Goal: Task Accomplishment & Management: Use online tool/utility

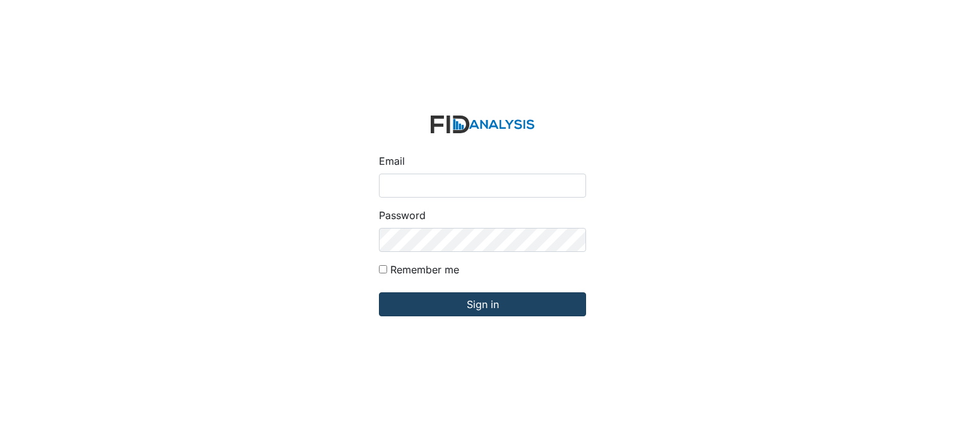
type input "[EMAIL_ADDRESS][DOMAIN_NAME]"
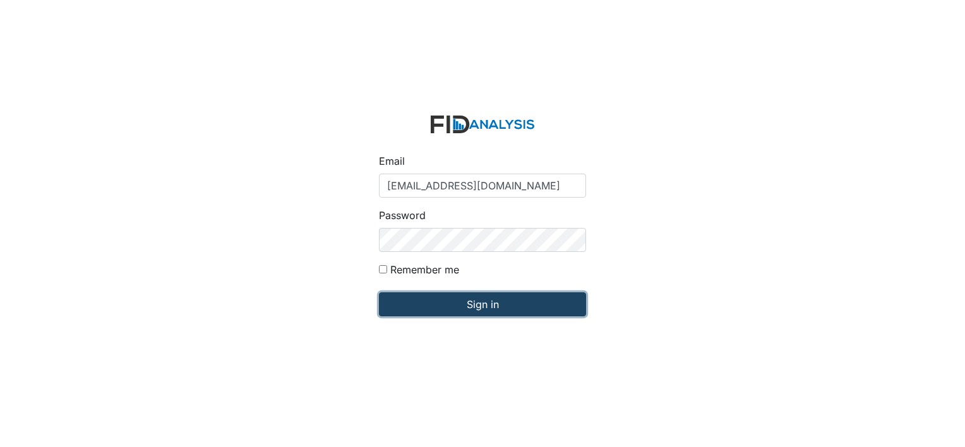
click at [488, 309] on input "Sign in" at bounding box center [482, 304] width 207 height 24
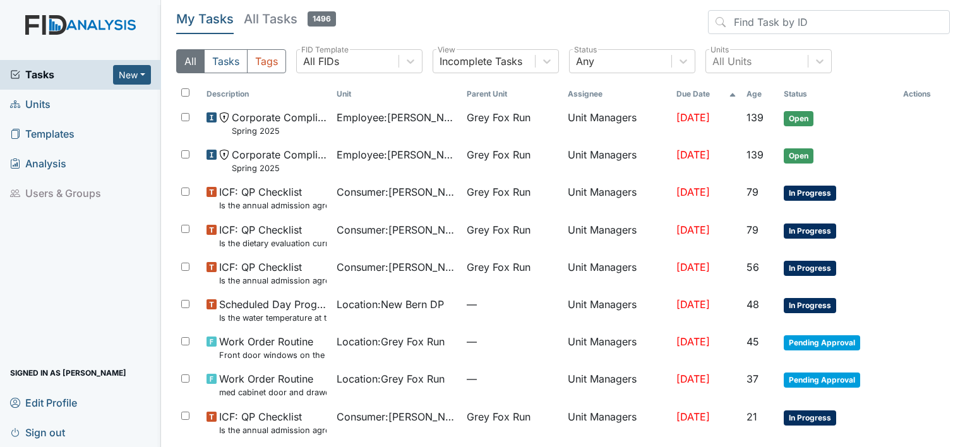
click at [43, 102] on span "Units" at bounding box center [30, 105] width 40 height 20
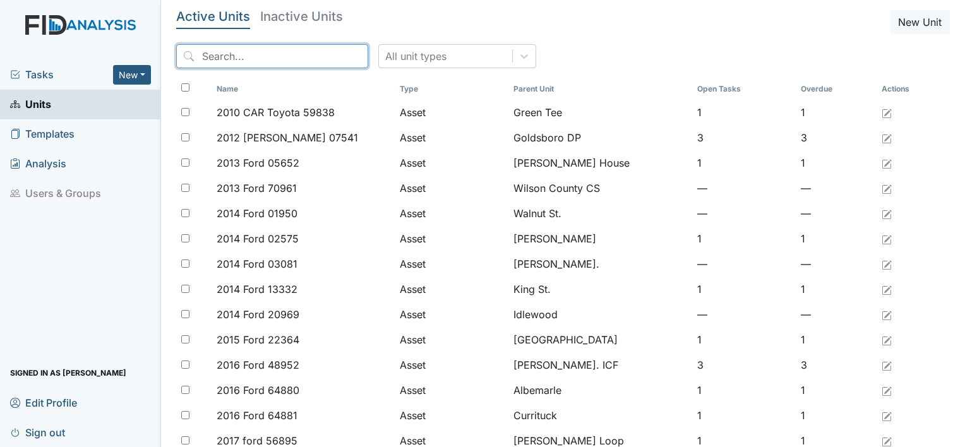
click at [218, 51] on input "search" at bounding box center [272, 56] width 192 height 24
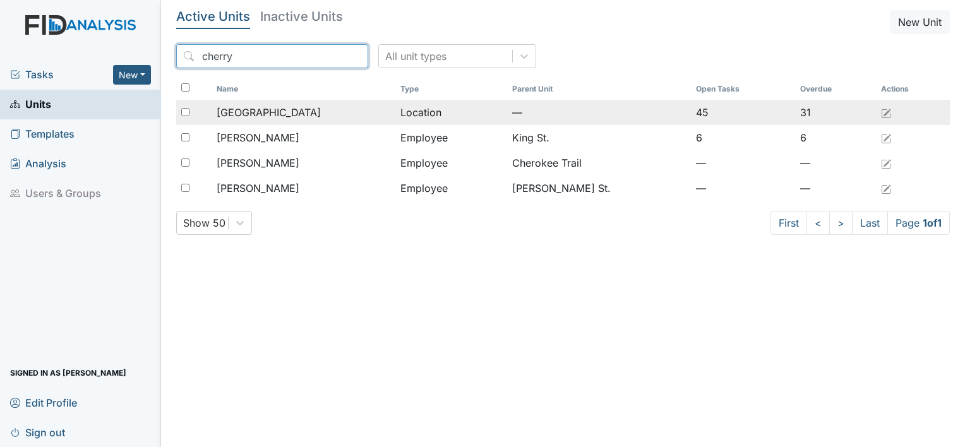
type input "cherry"
click at [253, 110] on span "[GEOGRAPHIC_DATA]" at bounding box center [269, 112] width 104 height 15
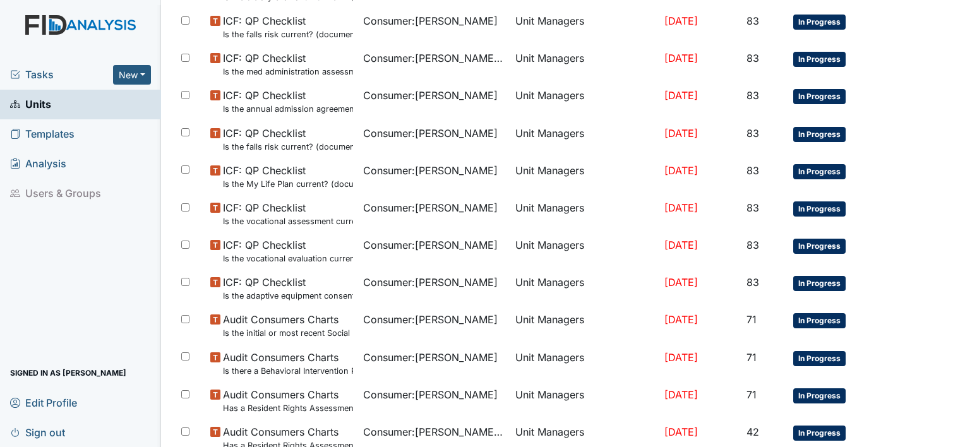
scroll to position [757, 0]
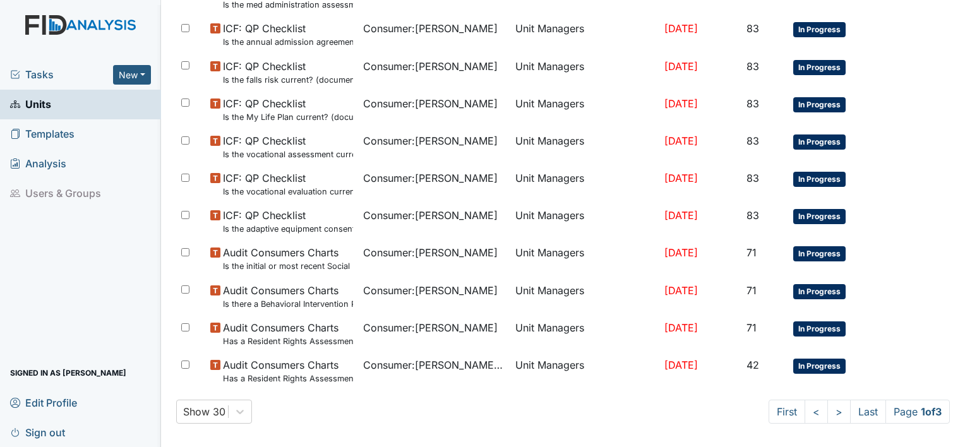
click at [827, 409] on link ">" at bounding box center [838, 412] width 23 height 24
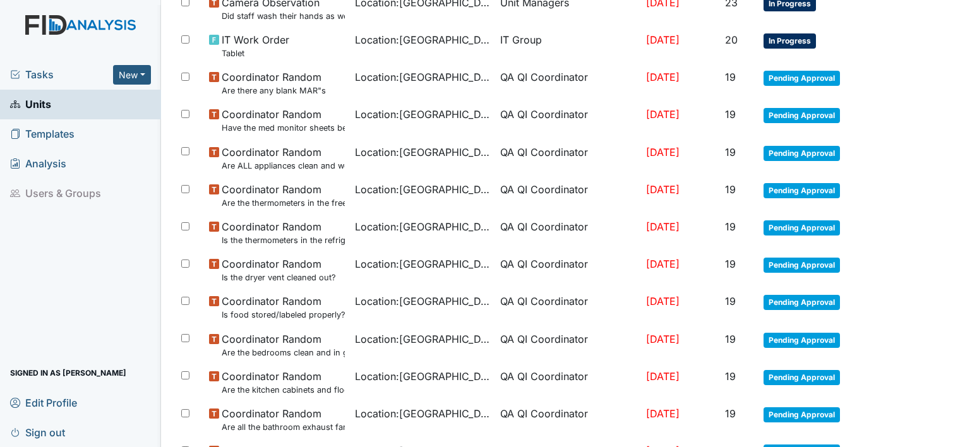
scroll to position [893, 0]
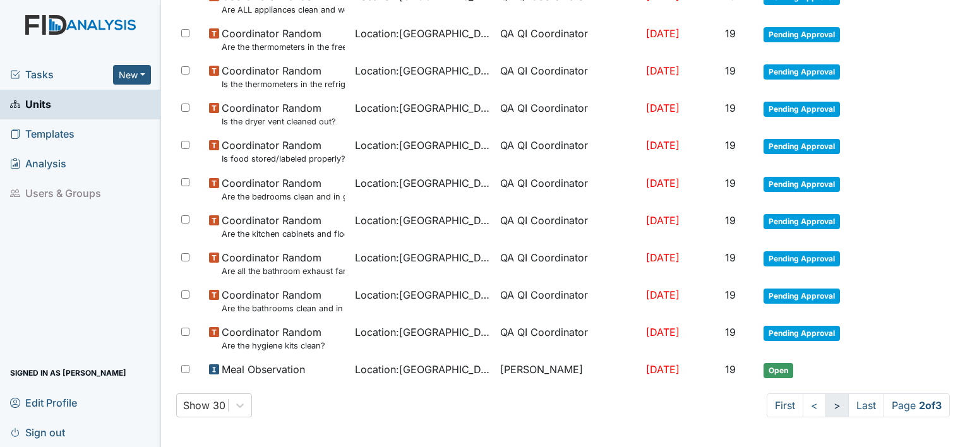
click at [826, 409] on link ">" at bounding box center [836, 405] width 23 height 24
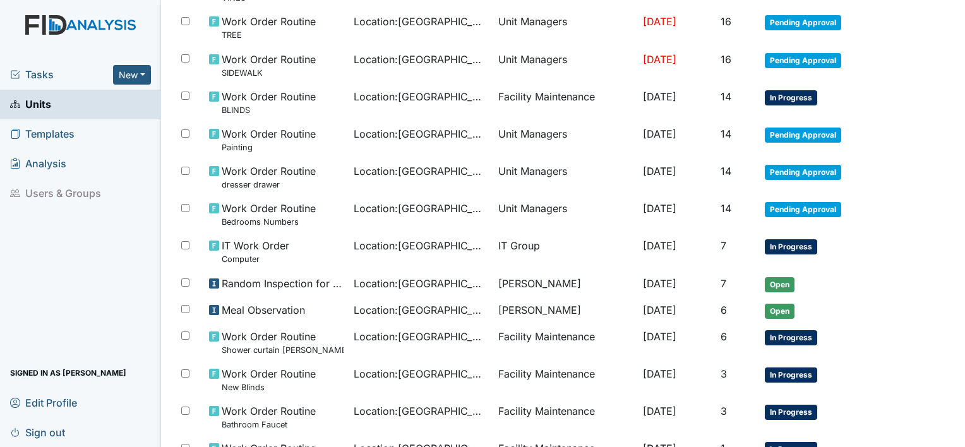
scroll to position [412, 0]
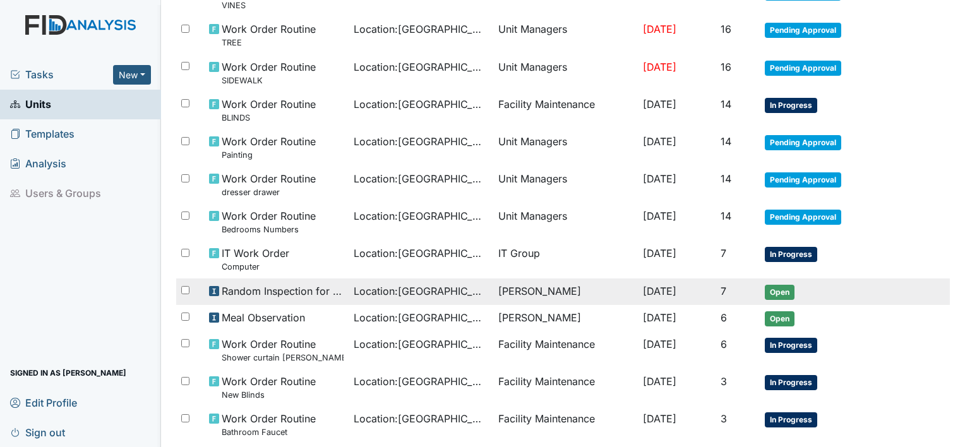
click at [410, 287] on span "Location : Cherry Lane" at bounding box center [421, 290] width 134 height 15
click at [783, 289] on span "Open" at bounding box center [780, 292] width 30 height 15
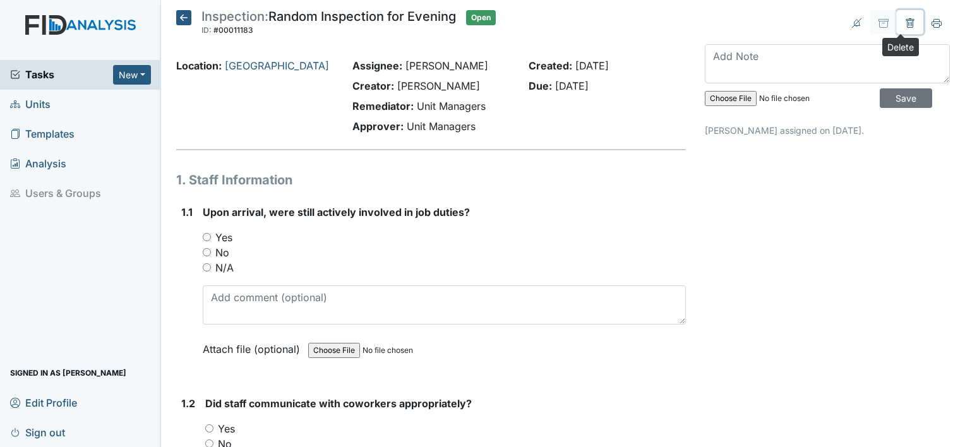
click at [908, 23] on icon at bounding box center [910, 23] width 4 height 4
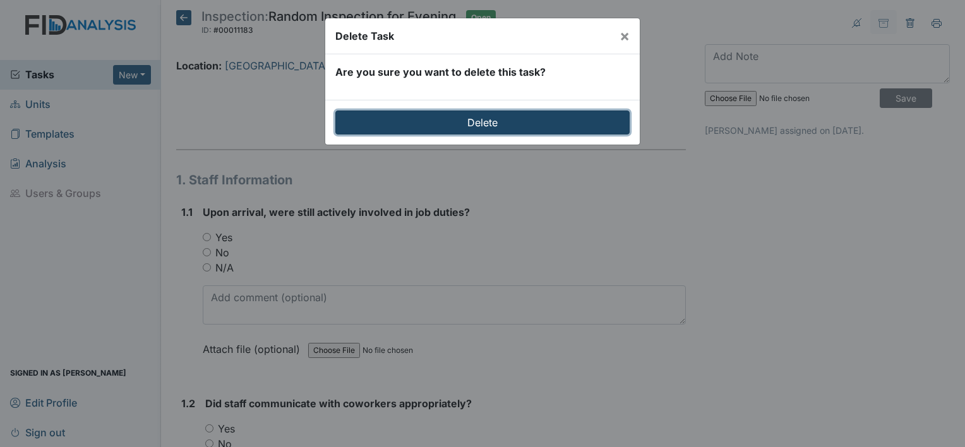
click at [477, 123] on input "Delete" at bounding box center [482, 122] width 294 height 24
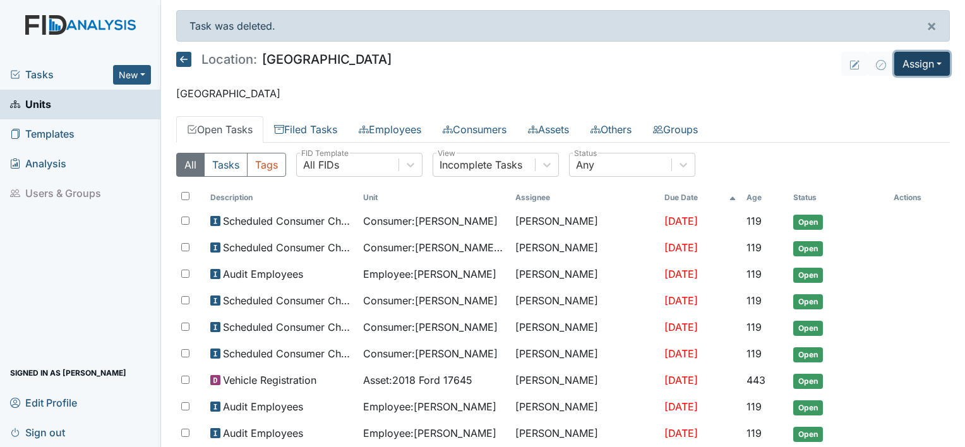
click at [927, 63] on button "Assign" at bounding box center [922, 64] width 56 height 24
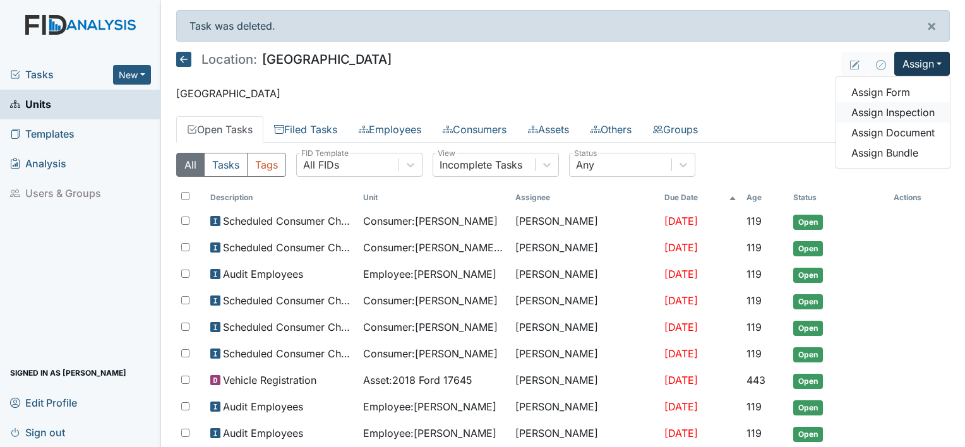
click at [918, 111] on link "Assign Inspection" at bounding box center [893, 112] width 114 height 20
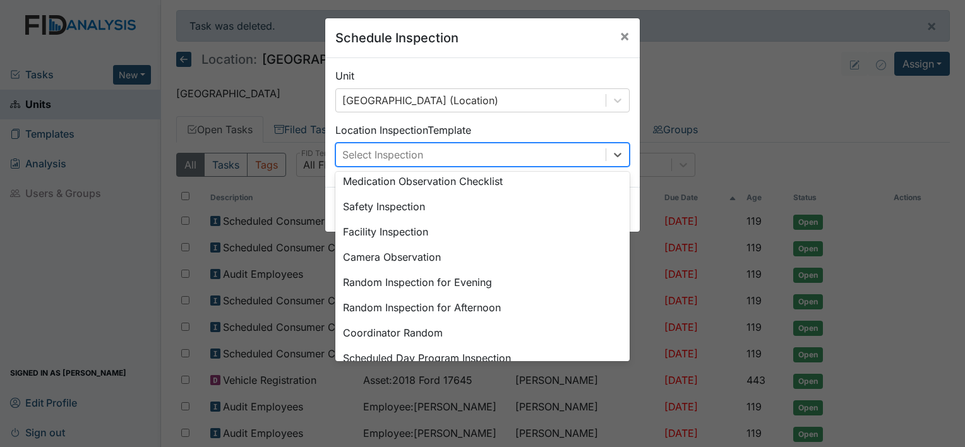
scroll to position [60, 0]
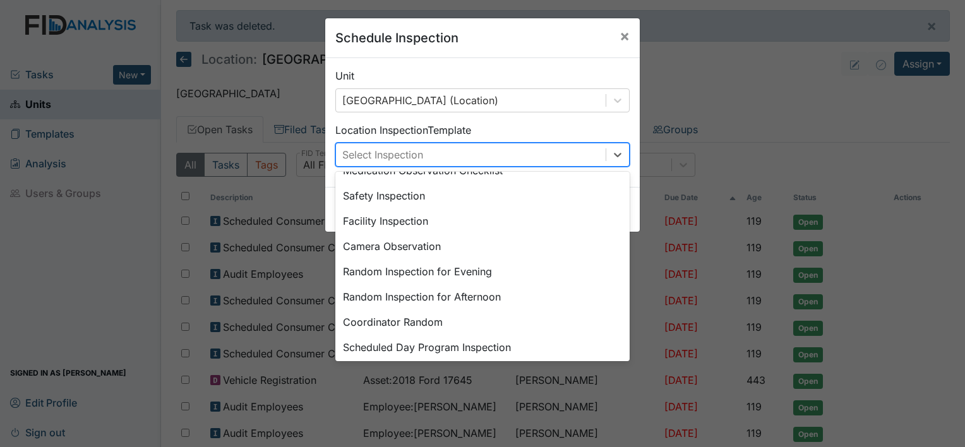
click at [491, 301] on div "Random Inspection for Afternoon" at bounding box center [482, 296] width 294 height 25
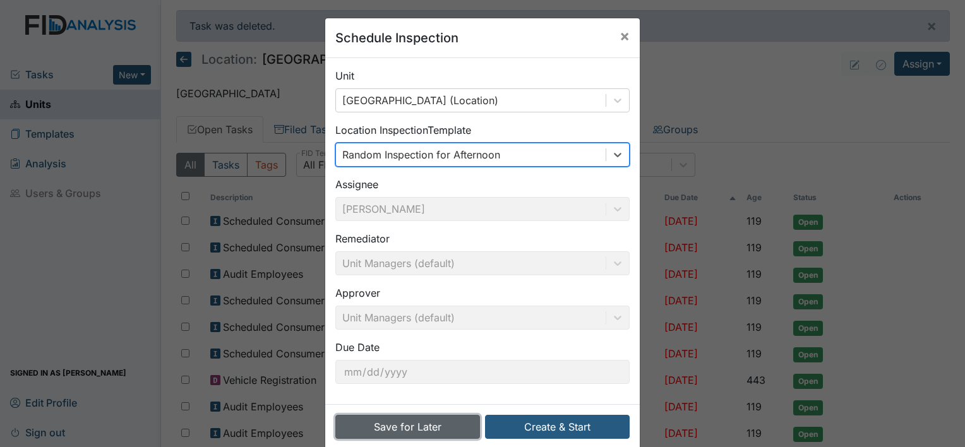
click at [435, 427] on button "Save for Later" at bounding box center [407, 427] width 145 height 24
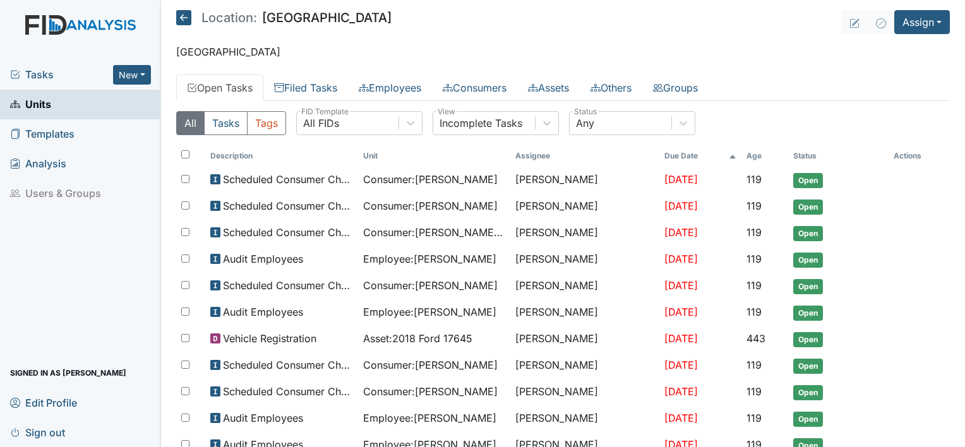
click at [51, 434] on span "Sign out" at bounding box center [37, 432] width 55 height 20
